Goal: Task Accomplishment & Management: Use online tool/utility

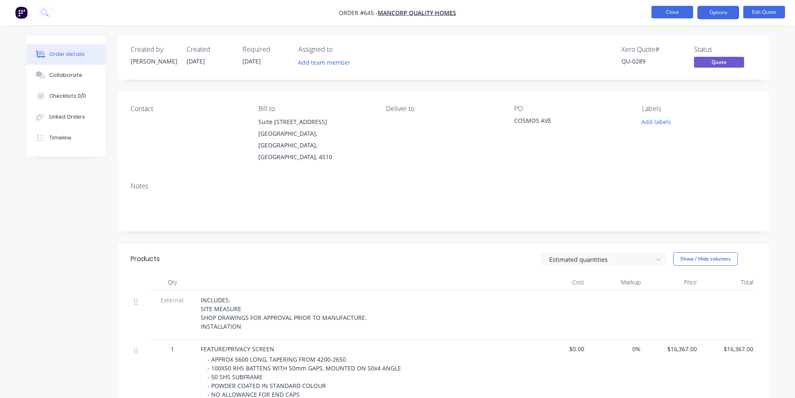
click at [670, 16] on button "Close" at bounding box center [672, 12] width 42 height 13
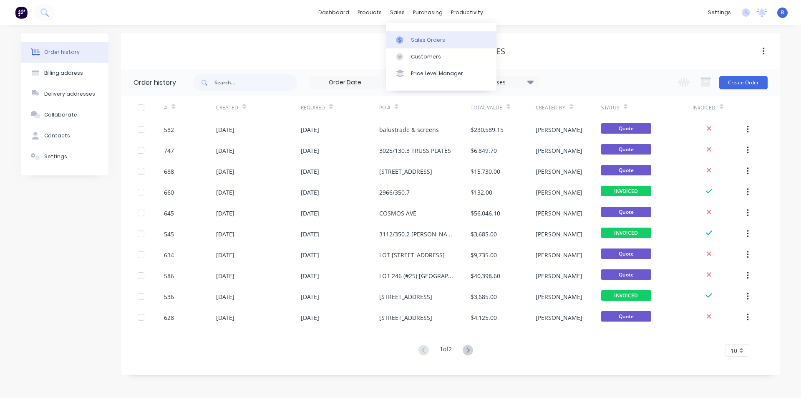
click at [421, 42] on div "Sales Orders" at bounding box center [428, 40] width 34 height 8
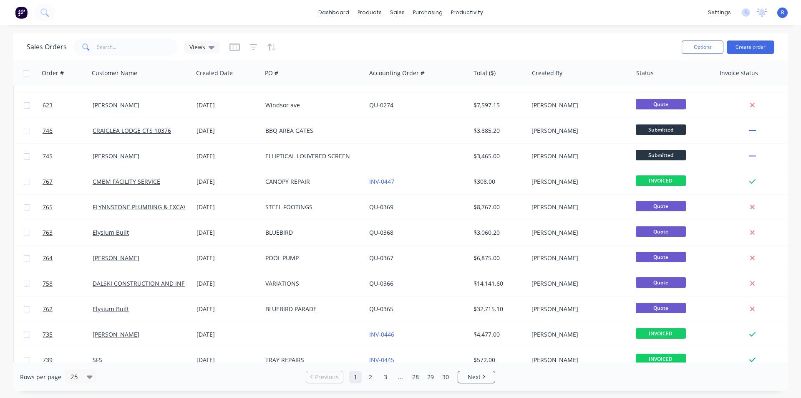
scroll to position [364, 0]
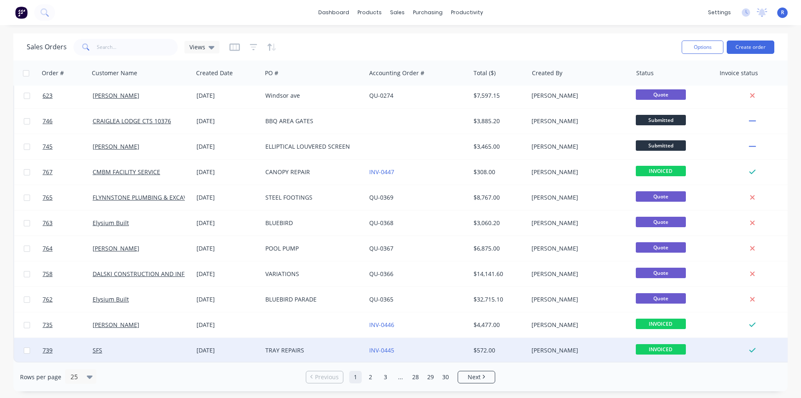
click at [342, 349] on div "TRAY REPAIRS" at bounding box center [311, 350] width 93 height 8
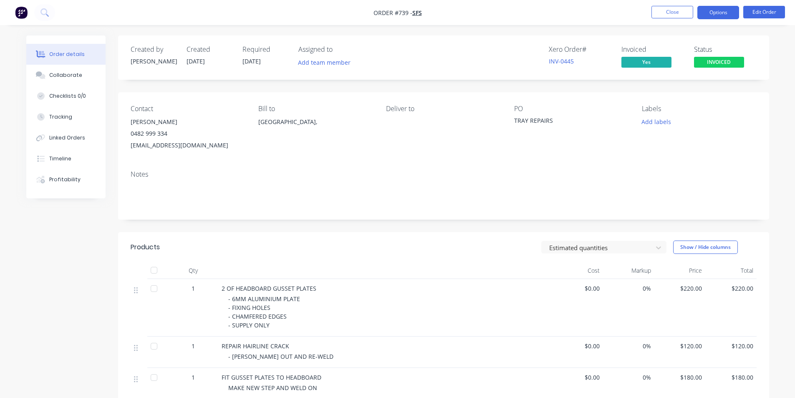
click at [718, 12] on button "Options" at bounding box center [718, 12] width 42 height 13
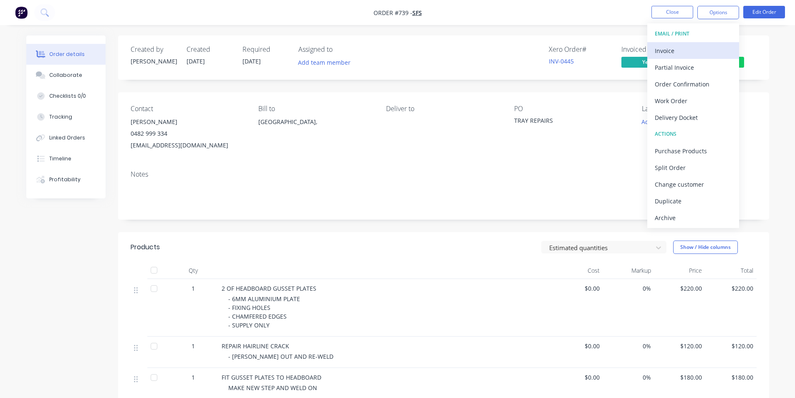
click at [675, 49] on div "Invoice" at bounding box center [693, 51] width 77 height 12
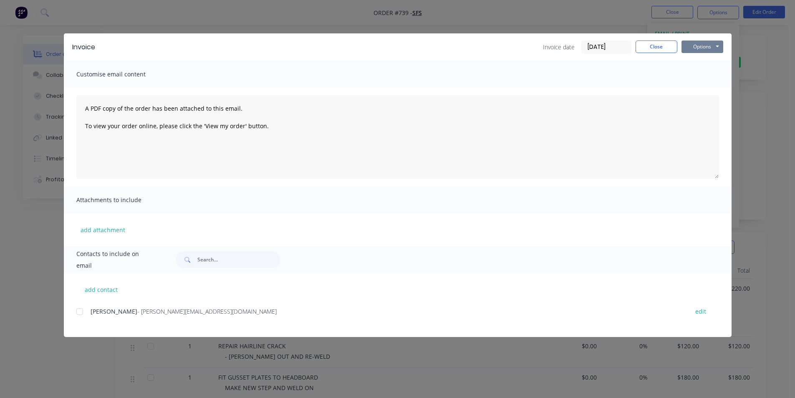
click at [698, 48] on button "Options" at bounding box center [702, 46] width 42 height 13
click at [699, 70] on button "Print" at bounding box center [707, 75] width 53 height 14
click at [655, 47] on button "Close" at bounding box center [656, 46] width 42 height 13
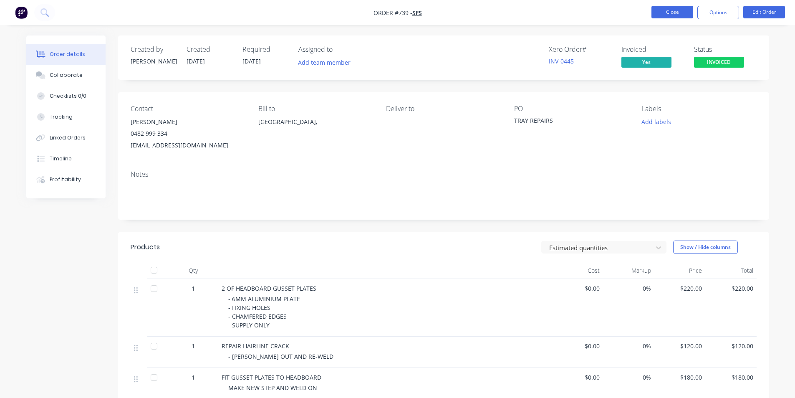
click at [671, 12] on button "Close" at bounding box center [672, 12] width 42 height 13
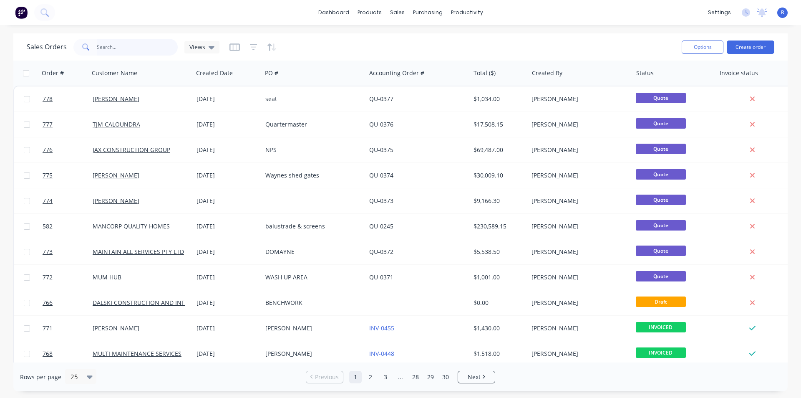
click at [132, 48] on input "text" at bounding box center [137, 47] width 81 height 17
type input "elysium"
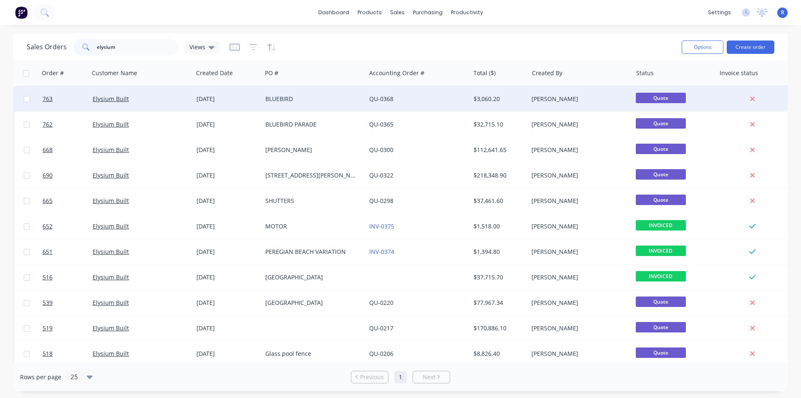
click at [342, 105] on div "BLUEBIRD" at bounding box center [314, 98] width 104 height 25
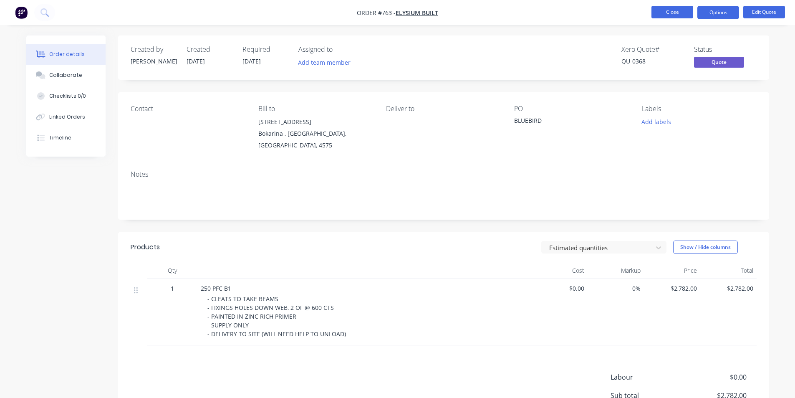
click at [668, 10] on button "Close" at bounding box center [672, 12] width 42 height 13
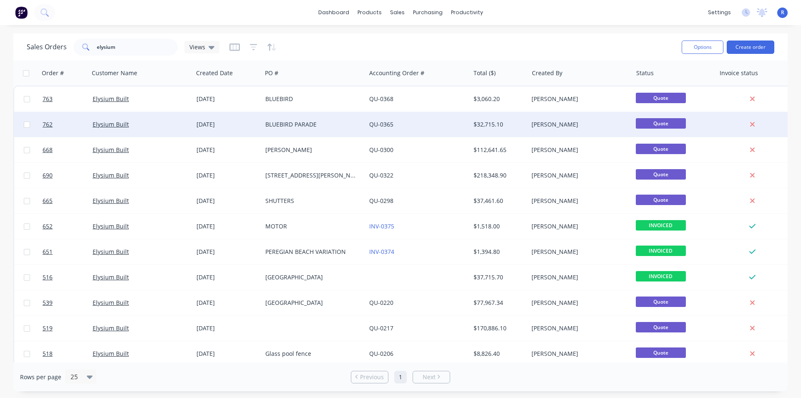
click at [339, 126] on div "BLUEBIRD PARADE" at bounding box center [311, 124] width 93 height 8
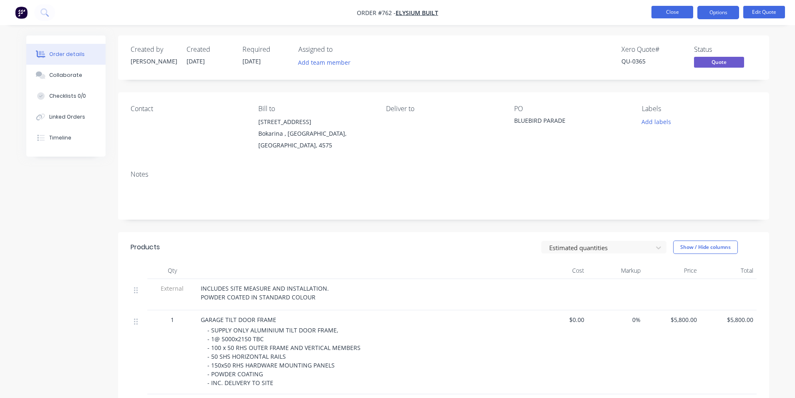
click at [671, 12] on button "Close" at bounding box center [672, 12] width 42 height 13
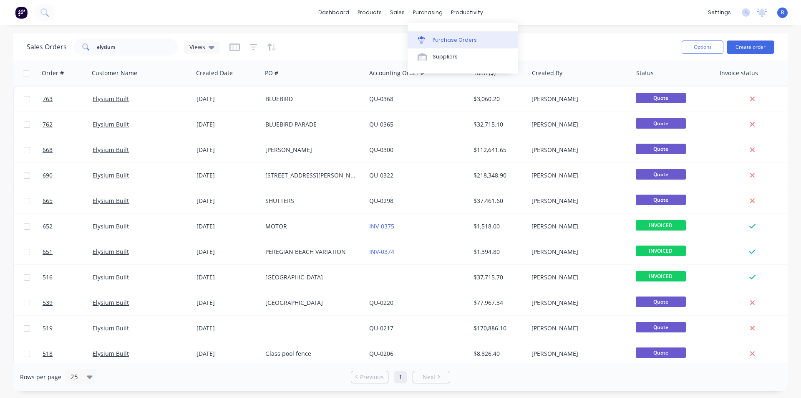
click at [435, 40] on div "Purchase Orders" at bounding box center [455, 40] width 44 height 8
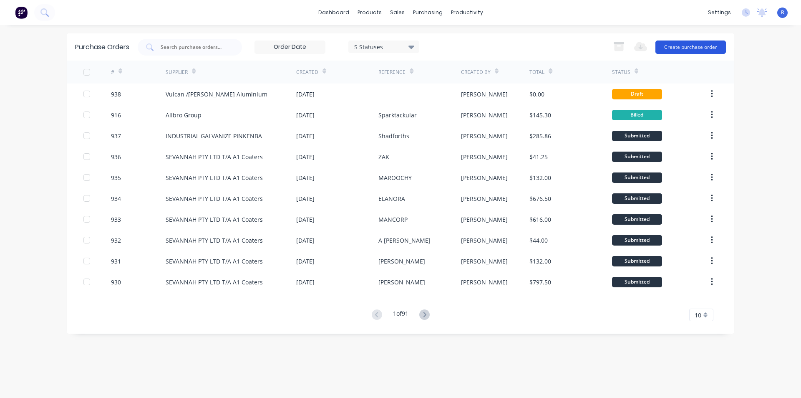
click at [692, 45] on button "Create purchase order" at bounding box center [690, 46] width 71 height 13
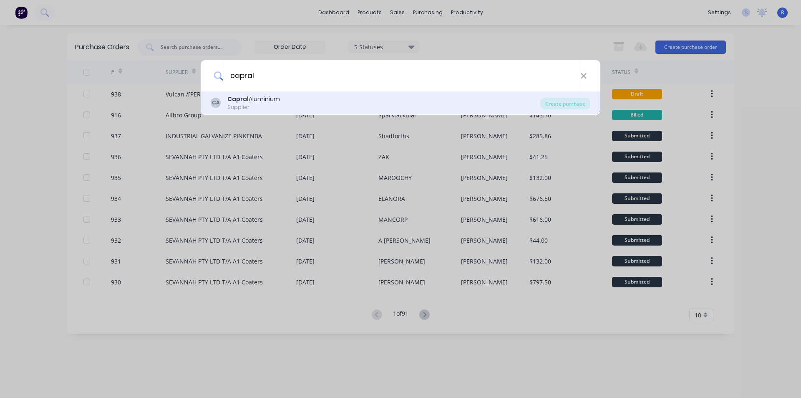
type input "capral"
click at [252, 107] on div "Supplier" at bounding box center [253, 107] width 53 height 8
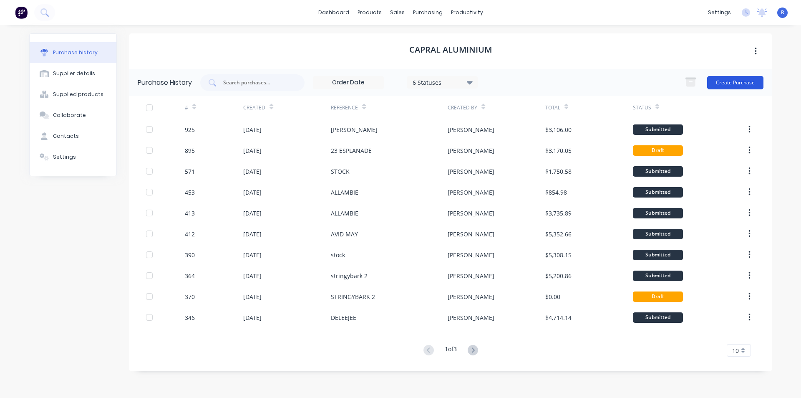
click at [735, 80] on button "Create Purchase" at bounding box center [735, 82] width 56 height 13
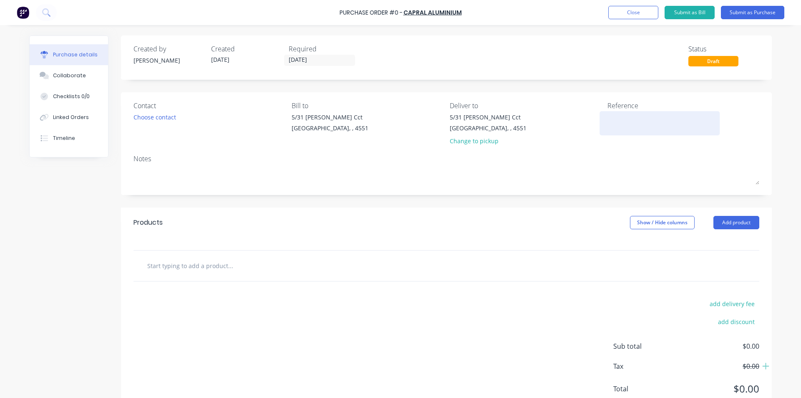
click at [617, 117] on textarea at bounding box center [659, 122] width 104 height 19
type textarea "TFP"
type textarea "x"
type textarea "TFP"
type textarea "x"
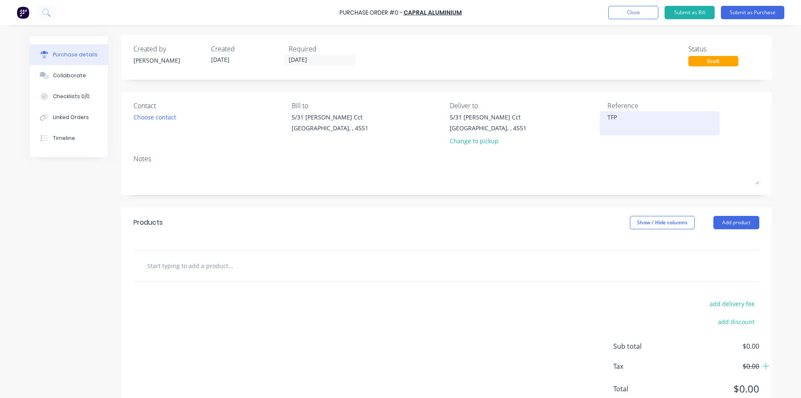
type textarea "TFP G"
type textarea "x"
type textarea "TFP GA"
type textarea "x"
type textarea "TFP GAR"
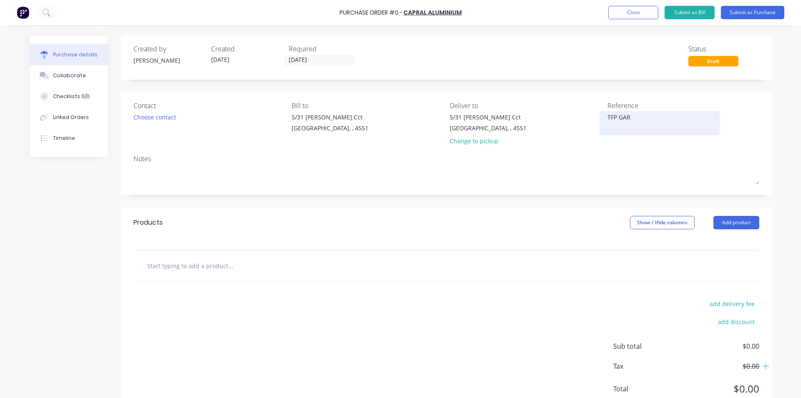
type textarea "x"
type textarea "TFP GARA"
type textarea "x"
type textarea "TFP GARAG"
type textarea "x"
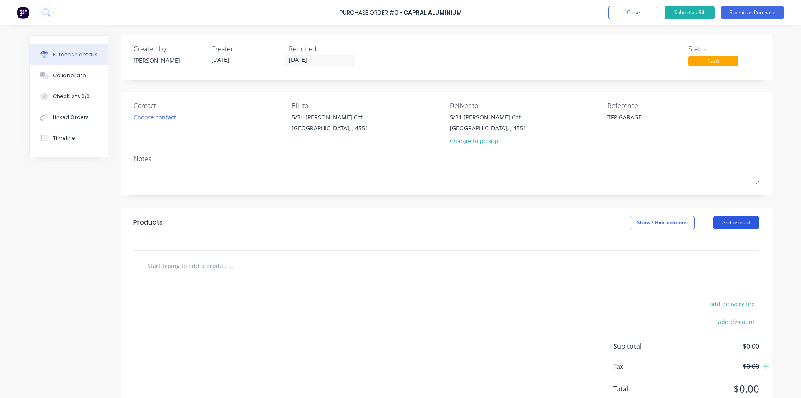
type textarea "TFP GARAGE"
type textarea "x"
type textarea "TFP GARAGE"
click at [719, 228] on button "Add product" at bounding box center [736, 222] width 46 height 13
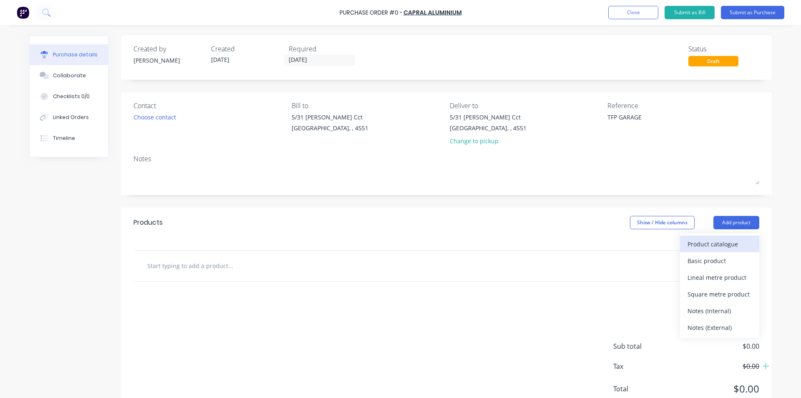
click at [700, 245] on div "Product catalogue" at bounding box center [720, 244] width 64 height 12
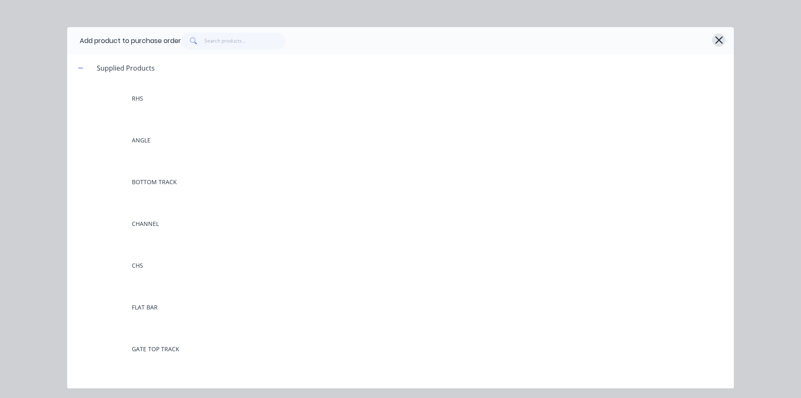
click at [720, 39] on icon "button" at bounding box center [719, 40] width 8 height 8
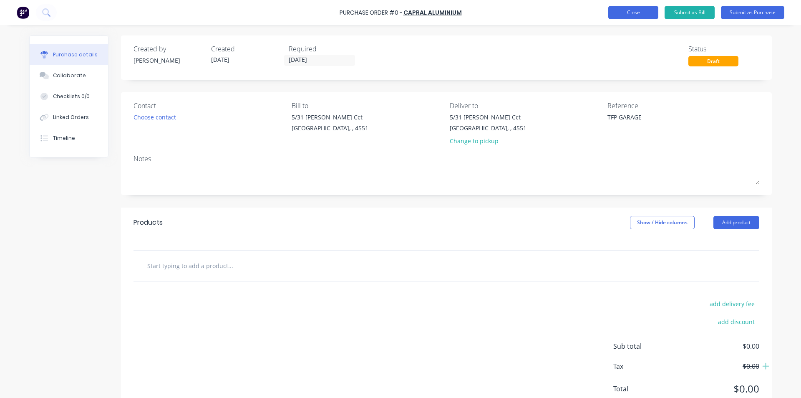
click at [627, 14] on button "Close" at bounding box center [633, 12] width 50 height 13
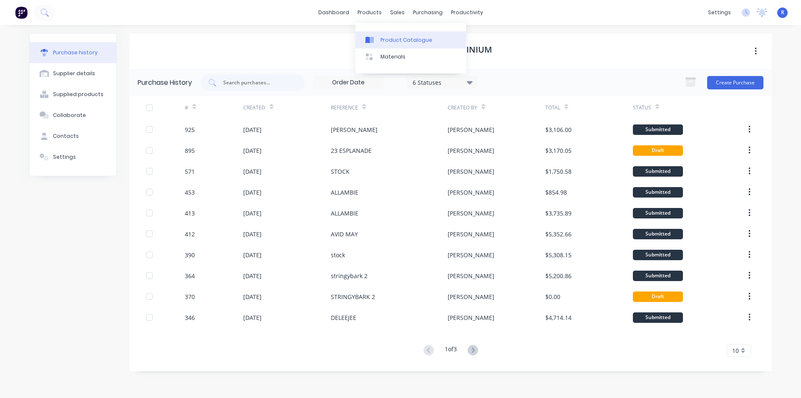
click at [382, 36] on div "Product Catalogue" at bounding box center [406, 40] width 52 height 8
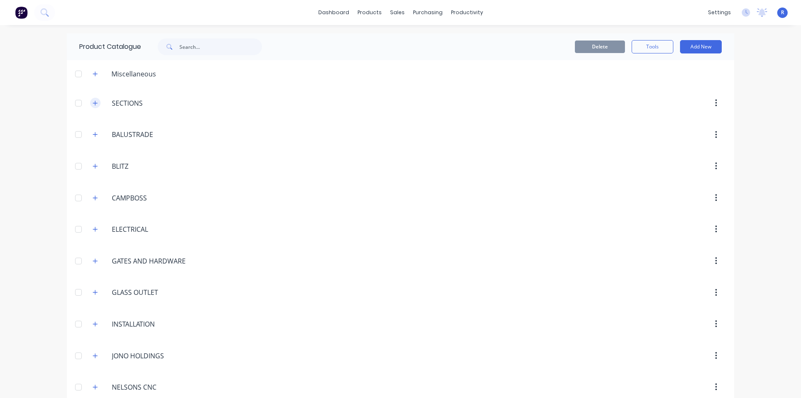
click at [94, 102] on icon "button" at bounding box center [95, 103] width 5 height 6
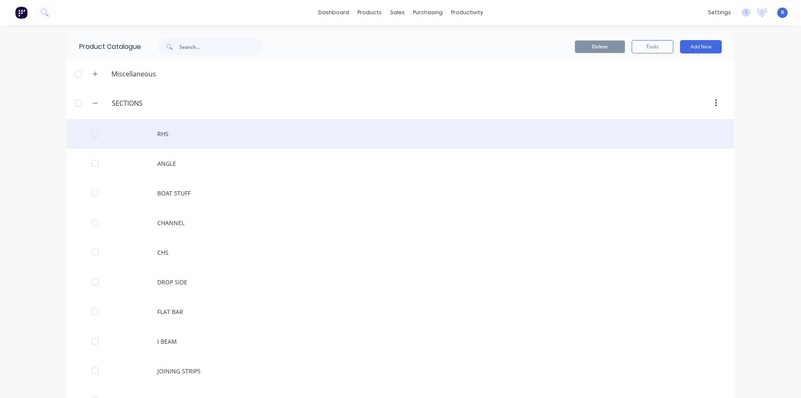
click at [182, 134] on div "RHS" at bounding box center [401, 134] width 668 height 30
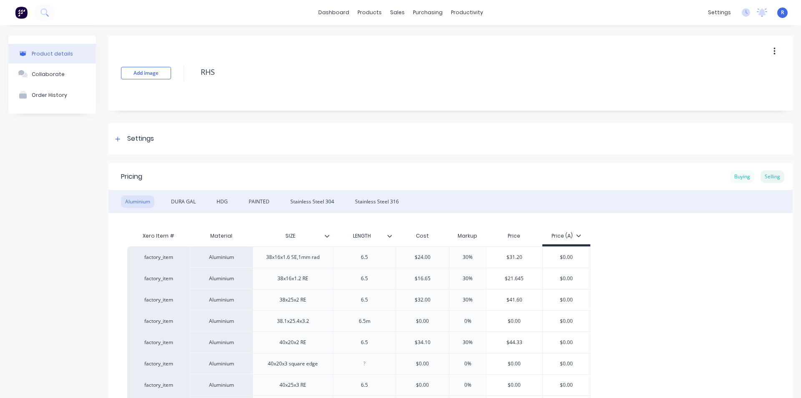
click at [734, 175] on div "Buying" at bounding box center [742, 176] width 24 height 13
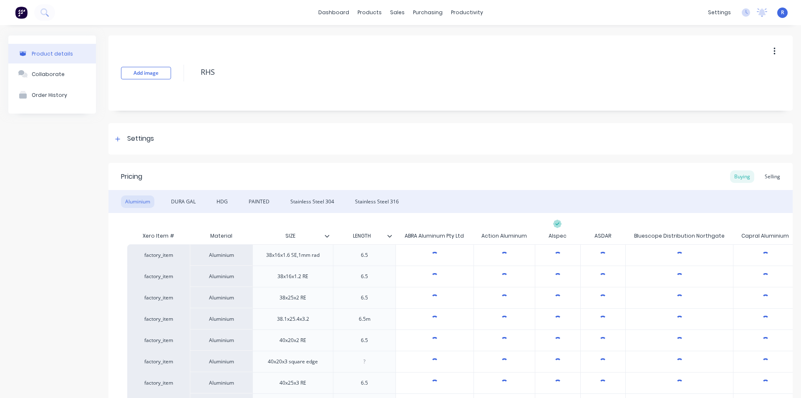
type textarea "x"
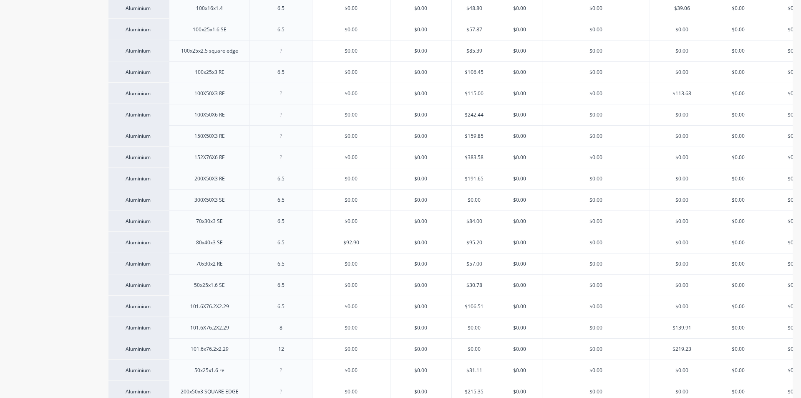
scroll to position [598, 0]
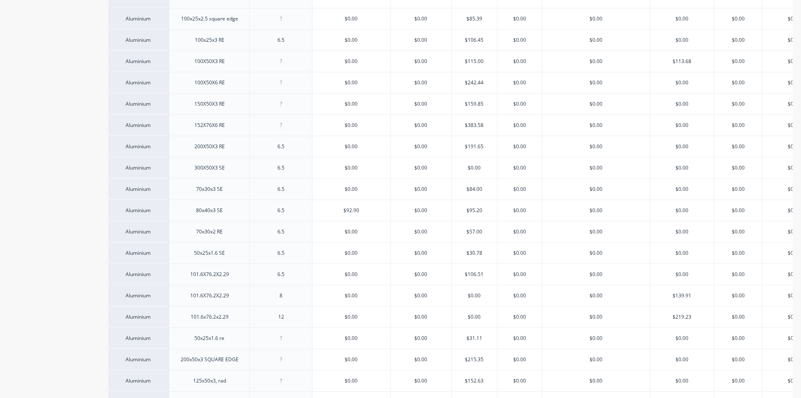
click at [693, 235] on div "$0.00" at bounding box center [682, 231] width 64 height 21
drag, startPoint x: 687, startPoint y: 233, endPoint x: 673, endPoint y: 235, distance: 14.3
click at [673, 235] on input "$0.00" at bounding box center [682, 232] width 64 height 8
type input "5"
type textarea "x"
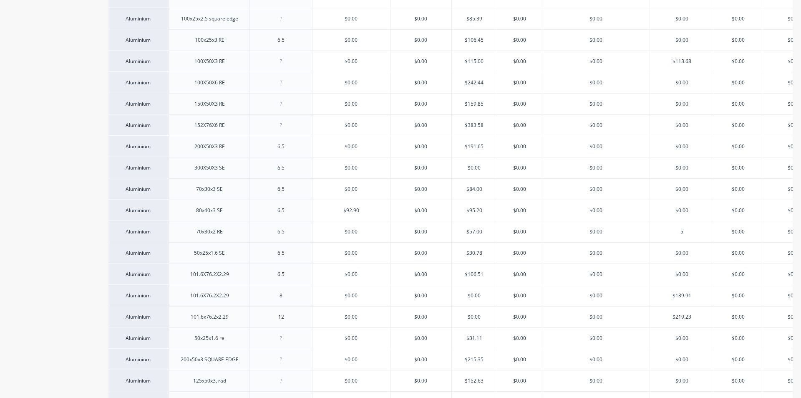
type input "53"
type textarea "x"
type input "53.6"
type textarea "x"
type input "53.63"
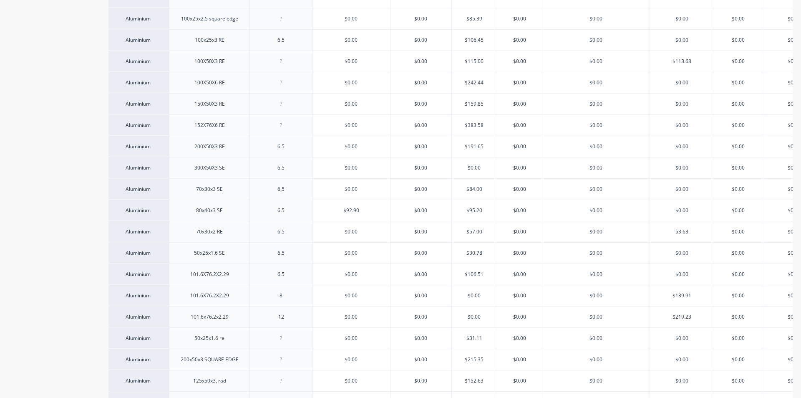
type textarea "x"
click at [644, 235] on div "$0.00" at bounding box center [595, 231] width 107 height 21
type input "53.63"
type input "$0.00"
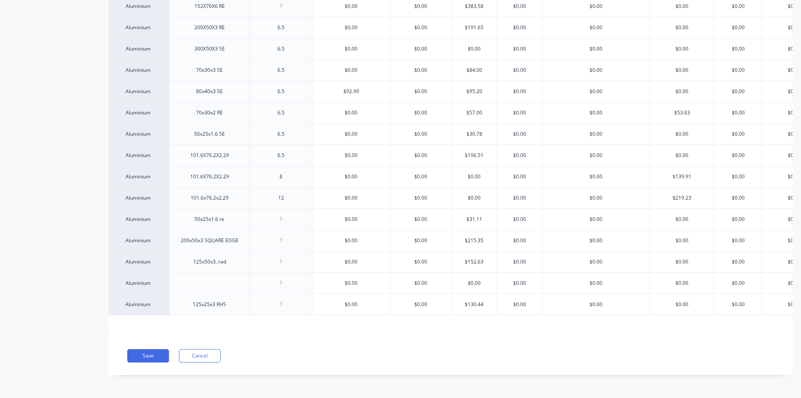
scroll to position [723, 0]
click at [153, 353] on button "Save" at bounding box center [148, 355] width 42 height 13
type textarea "x"
